Goal: Transaction & Acquisition: Purchase product/service

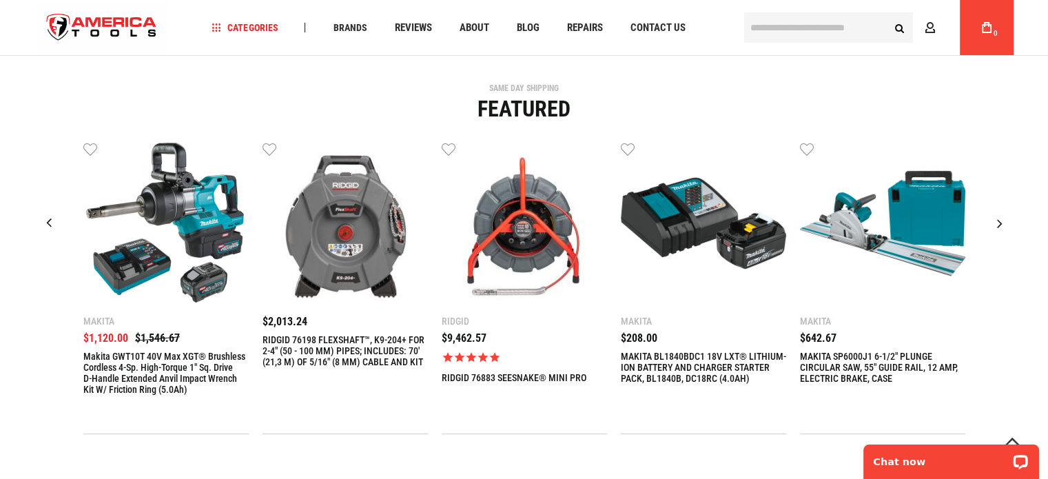
scroll to position [383, 0]
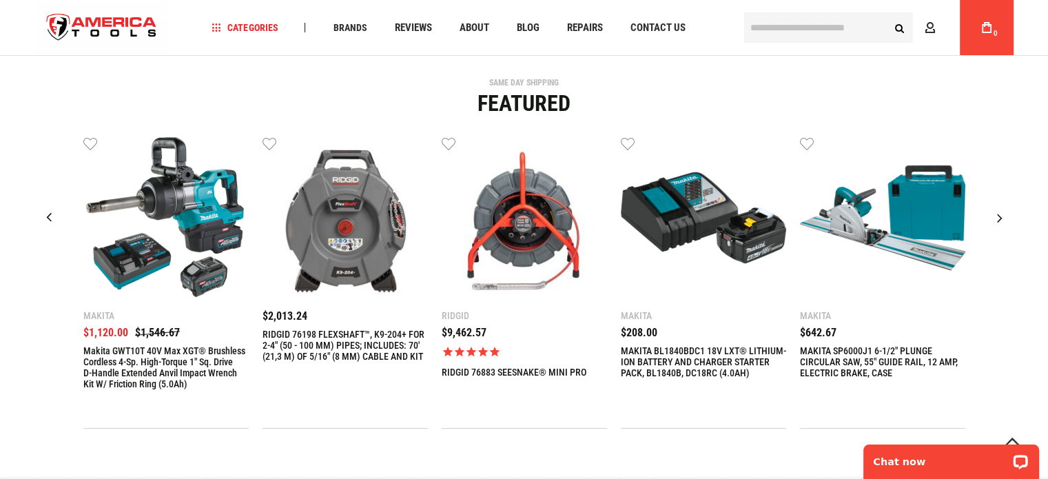
click at [145, 237] on img "1 / 9" at bounding box center [165, 217] width 165 height 165
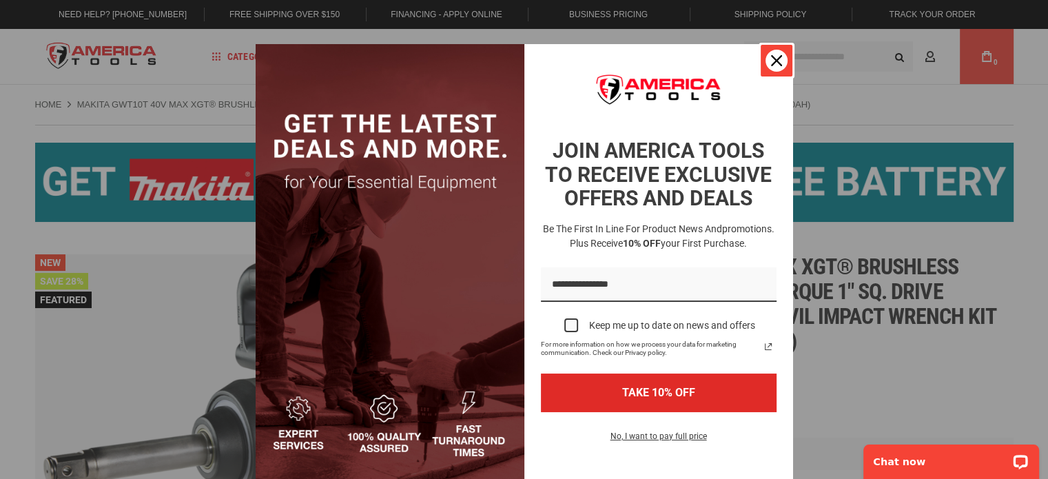
click at [769, 54] on div "Close" at bounding box center [777, 61] width 22 height 22
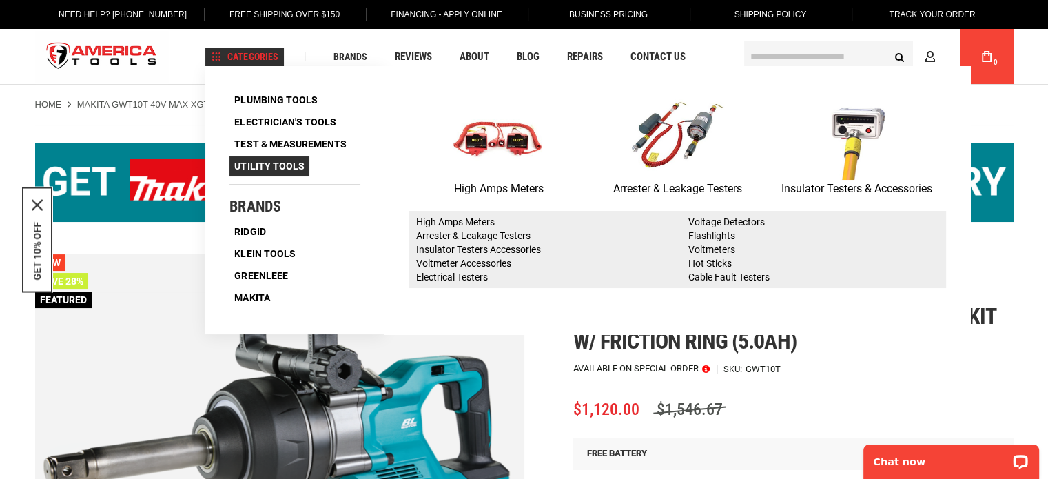
click at [275, 168] on span "Utility Tools" at bounding box center [269, 166] width 70 height 10
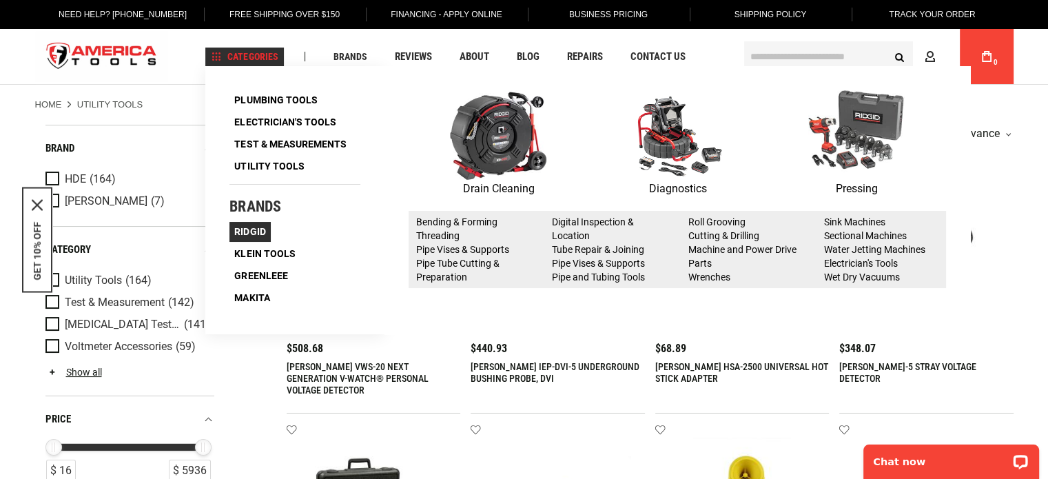
click at [261, 238] on link "Ridgid" at bounding box center [249, 231] width 41 height 19
